Goal: Browse casually: Explore the website without a specific task or goal

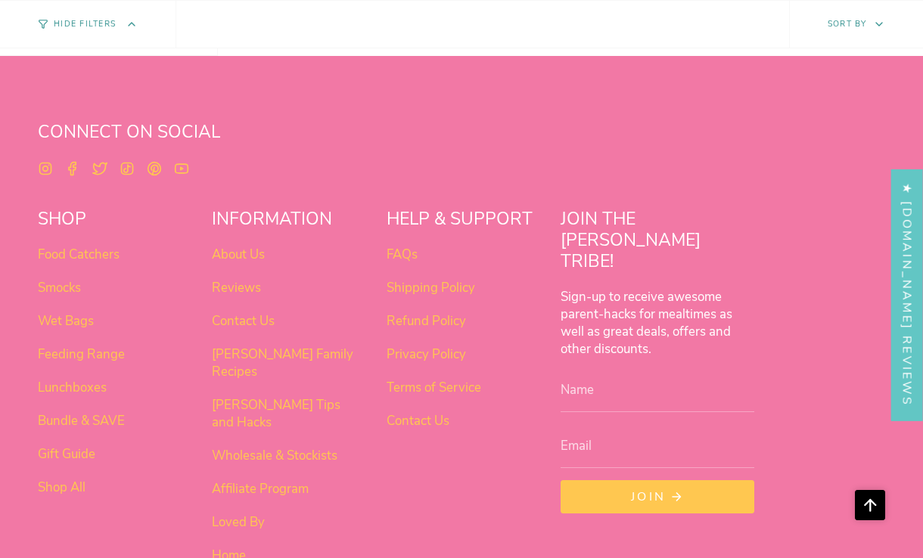
scroll to position [1240, 0]
